Goal: Find specific page/section: Find specific page/section

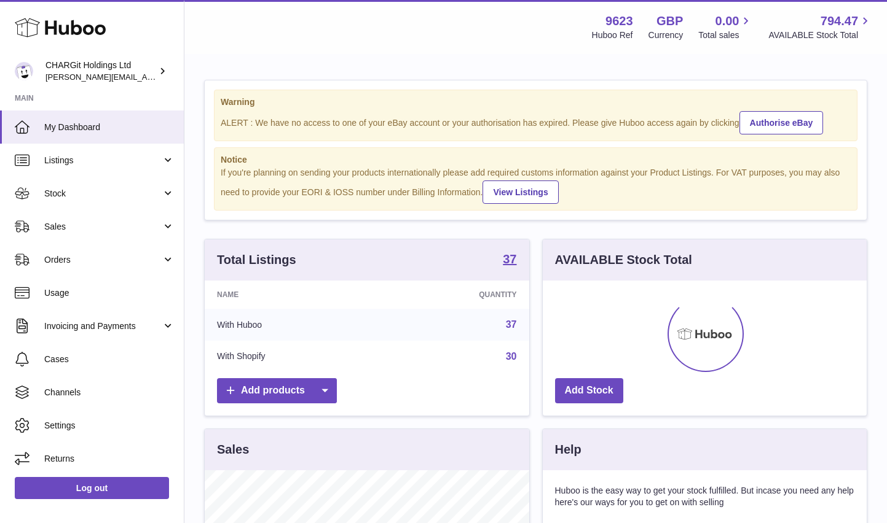
scroll to position [192, 324]
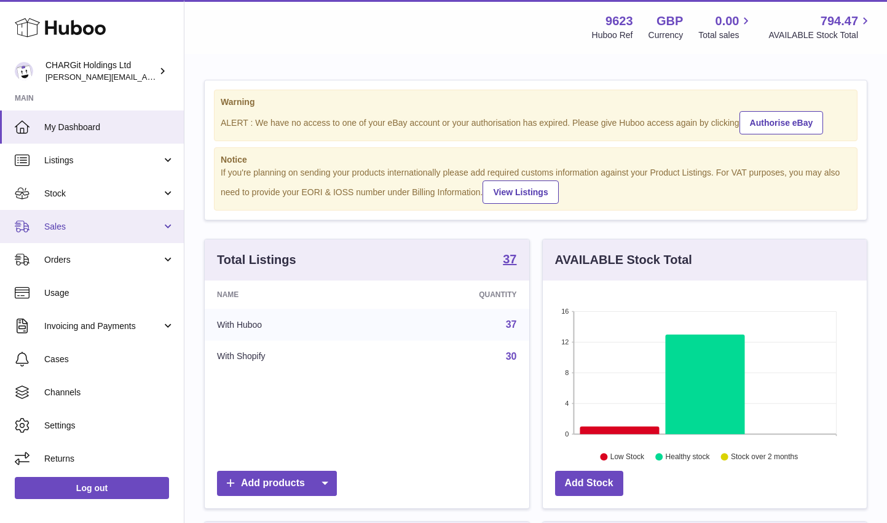
click at [71, 224] on span "Sales" at bounding box center [102, 227] width 117 height 12
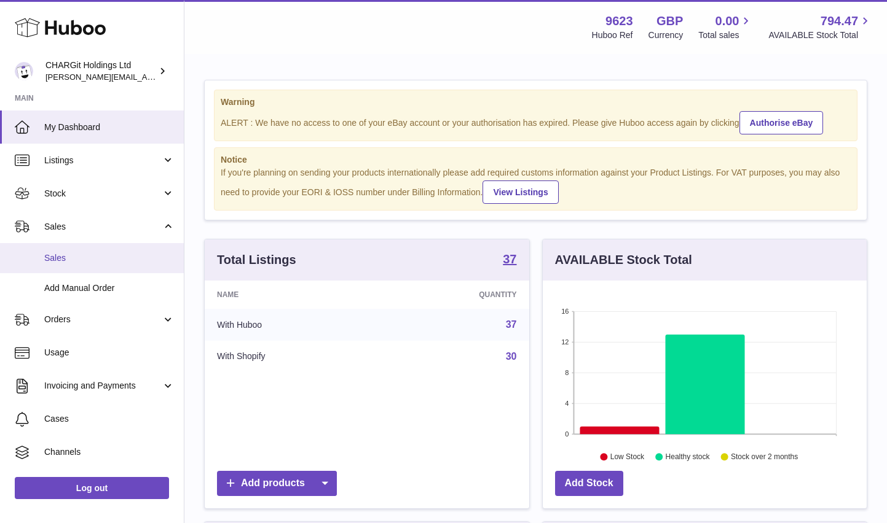
click at [65, 260] on span "Sales" at bounding box center [109, 259] width 130 height 12
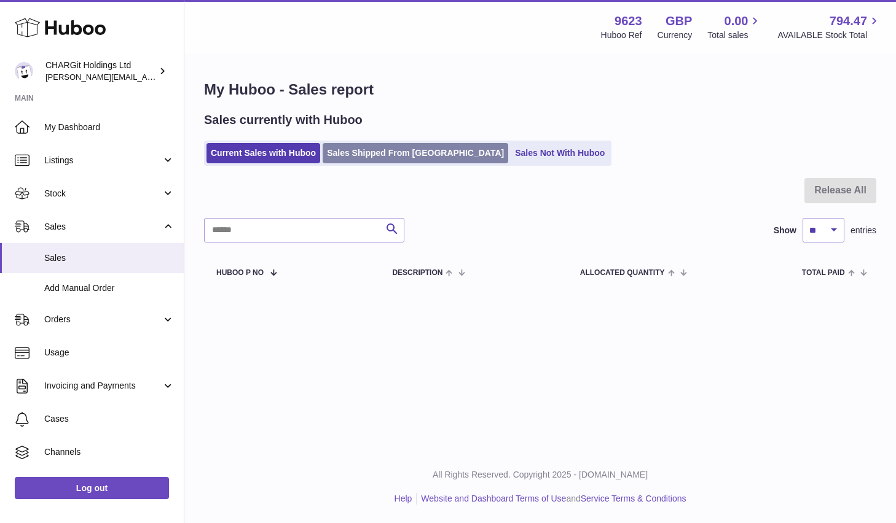
click at [378, 155] on link "Sales Shipped From Huboo" at bounding box center [416, 153] width 186 height 20
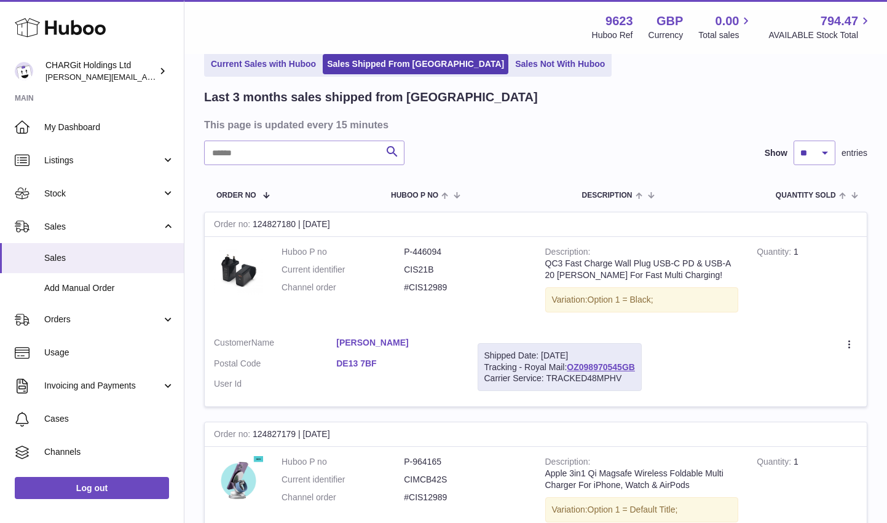
scroll to position [61, 0]
